Goal: Task Accomplishment & Management: Use online tool/utility

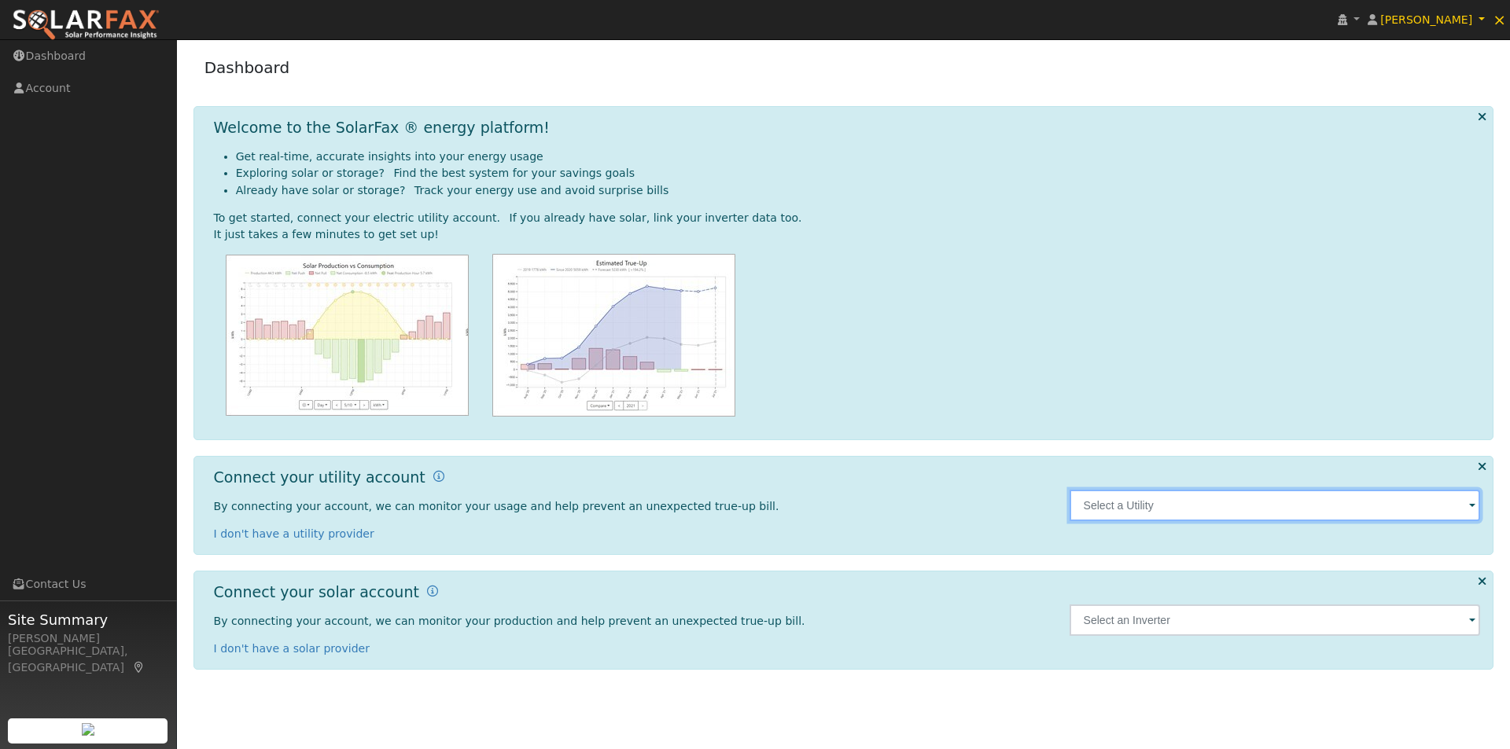
click at [1179, 510] on input "text" at bounding box center [1274, 505] width 411 height 31
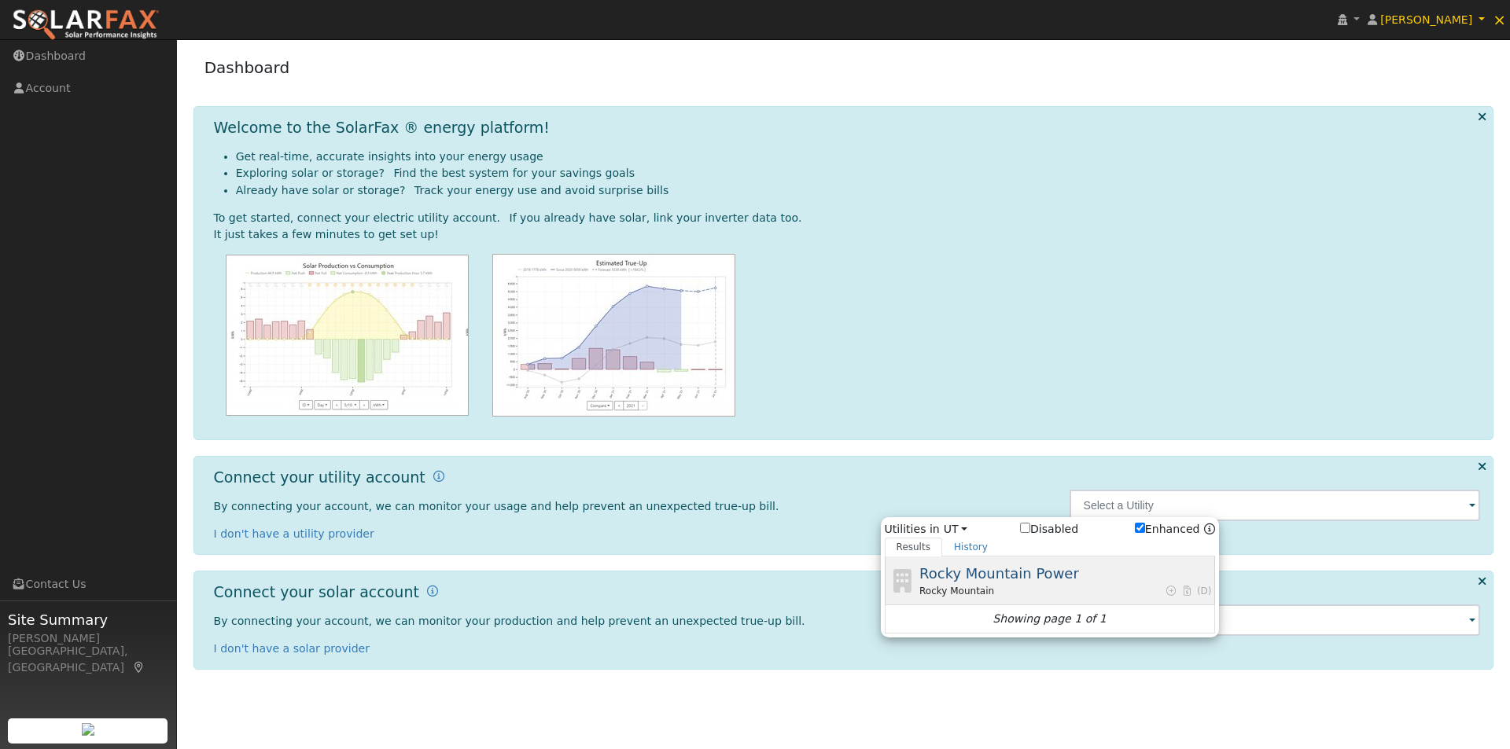
click at [943, 575] on span "Rocky Mountain Power" at bounding box center [999, 573] width 160 height 17
type input "Rocky Mountain"
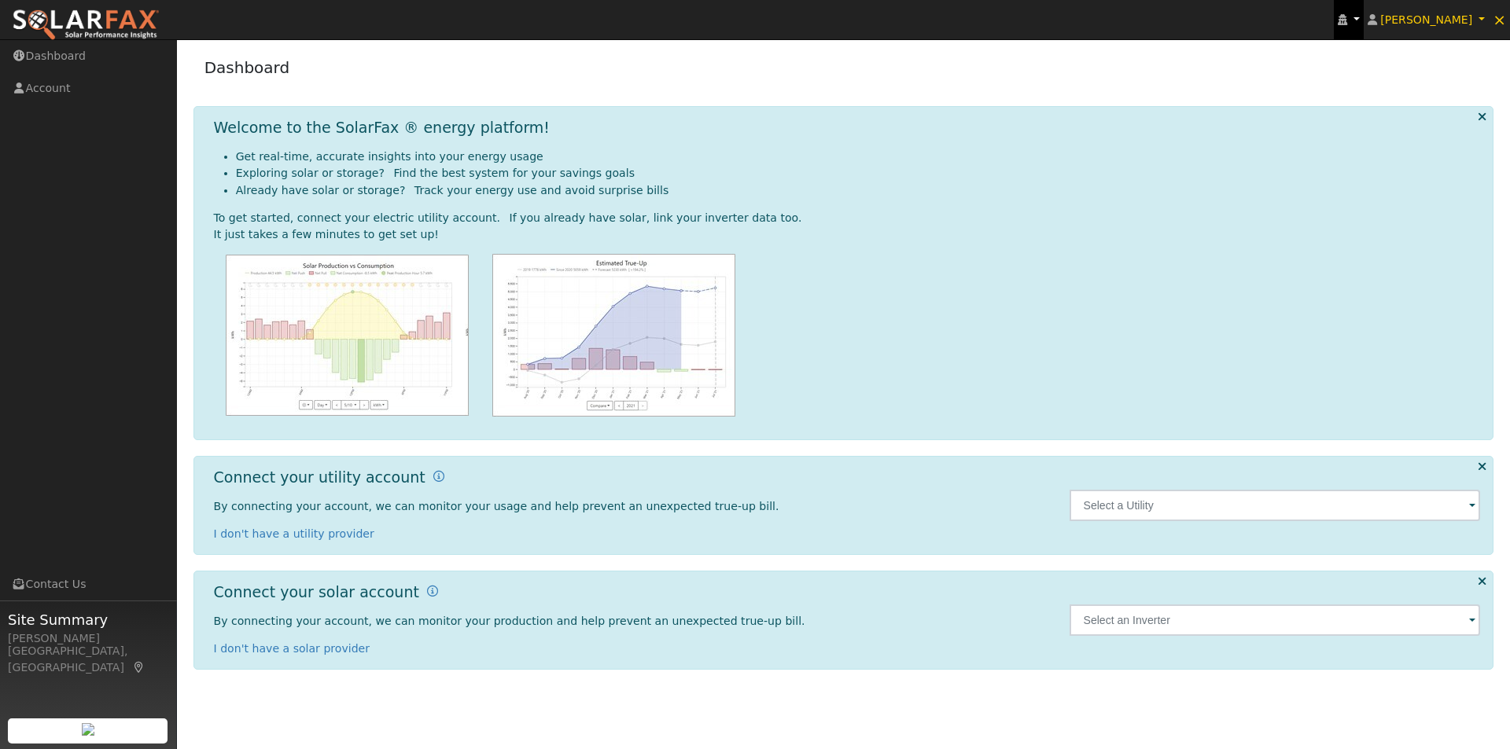
click at [1363, 19] on link at bounding box center [1348, 19] width 30 height 39
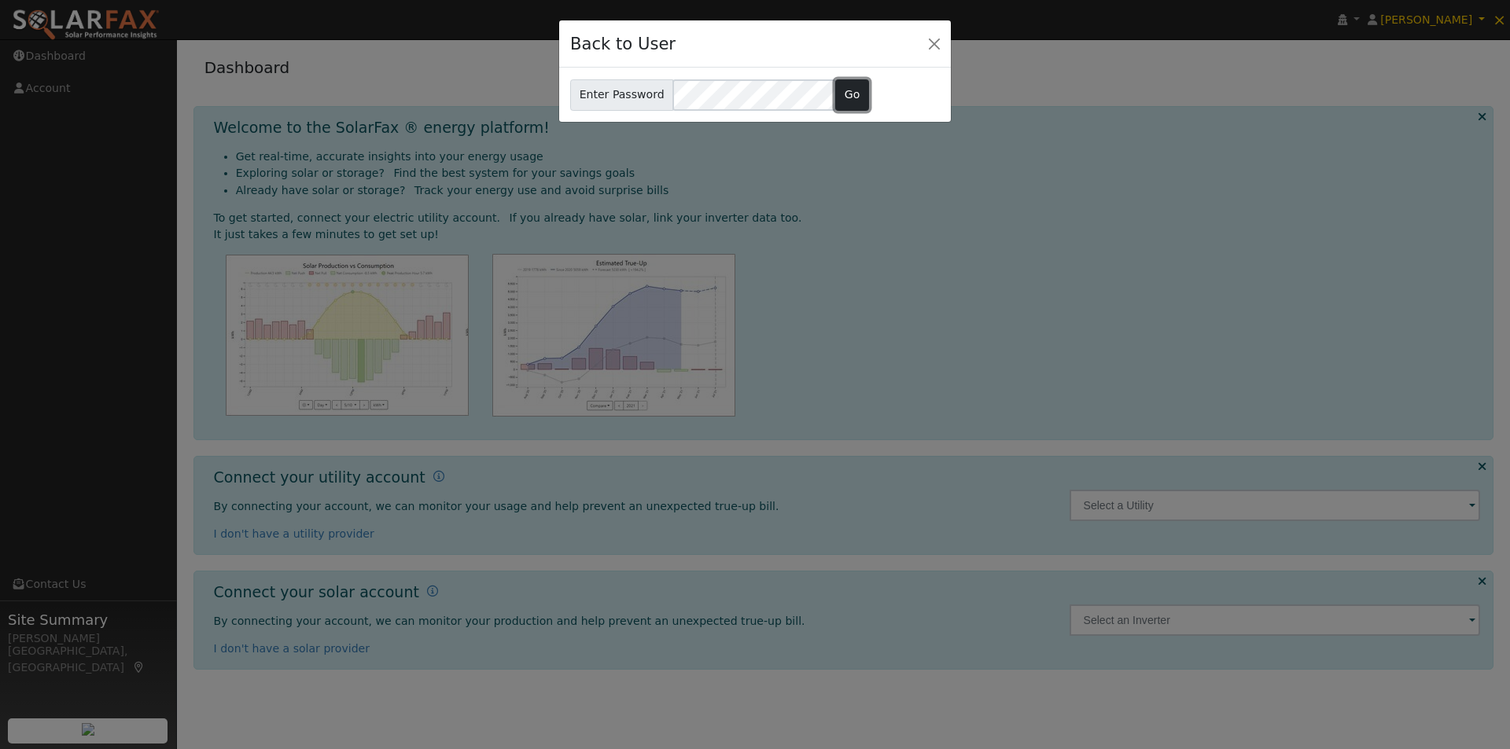
click at [835, 94] on button "Go" at bounding box center [852, 94] width 34 height 31
